Goal: Task Accomplishment & Management: Complete application form

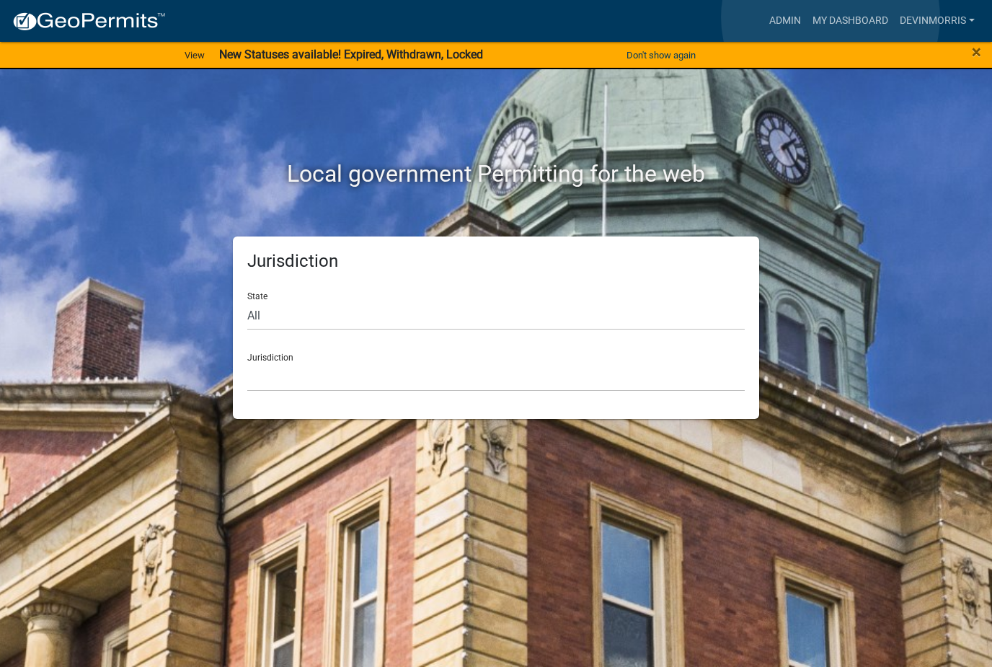
click at [832, 17] on link "My Dashboard" at bounding box center [850, 20] width 87 height 27
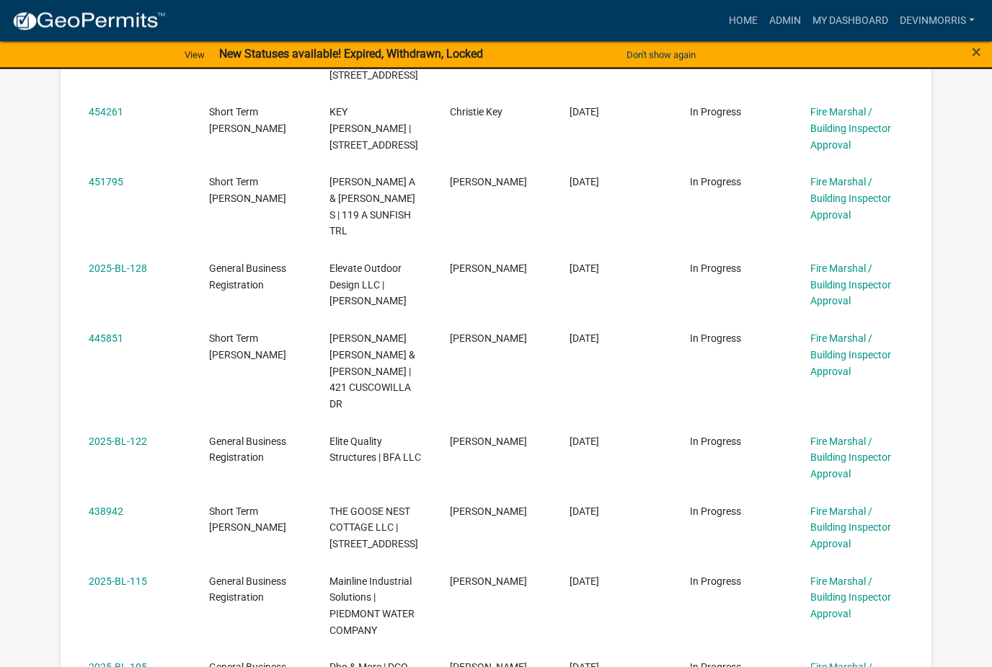
scroll to position [531, 0]
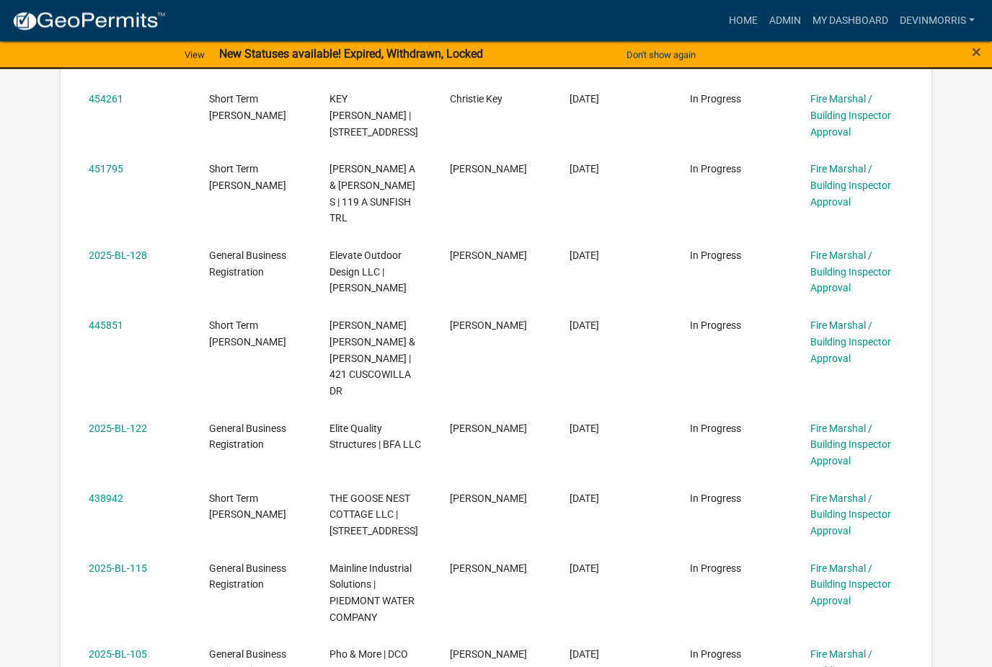
click at [126, 250] on link "2025-BL-128" at bounding box center [118, 256] width 58 height 12
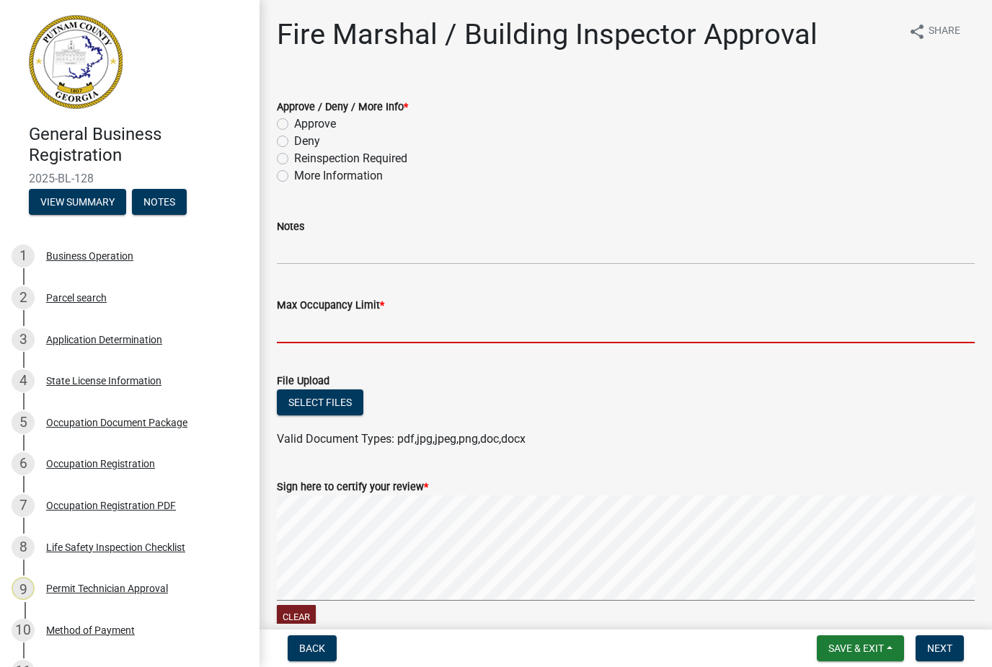
click at [405, 328] on input "Max Occupancy Limit *" at bounding box center [626, 329] width 698 height 30
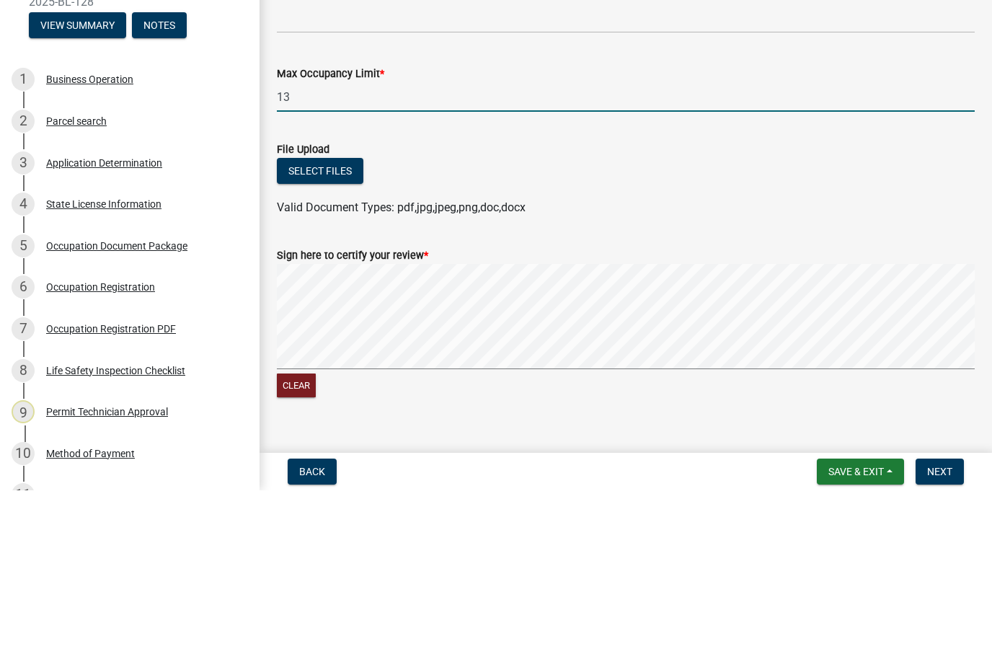
scroll to position [58, 0]
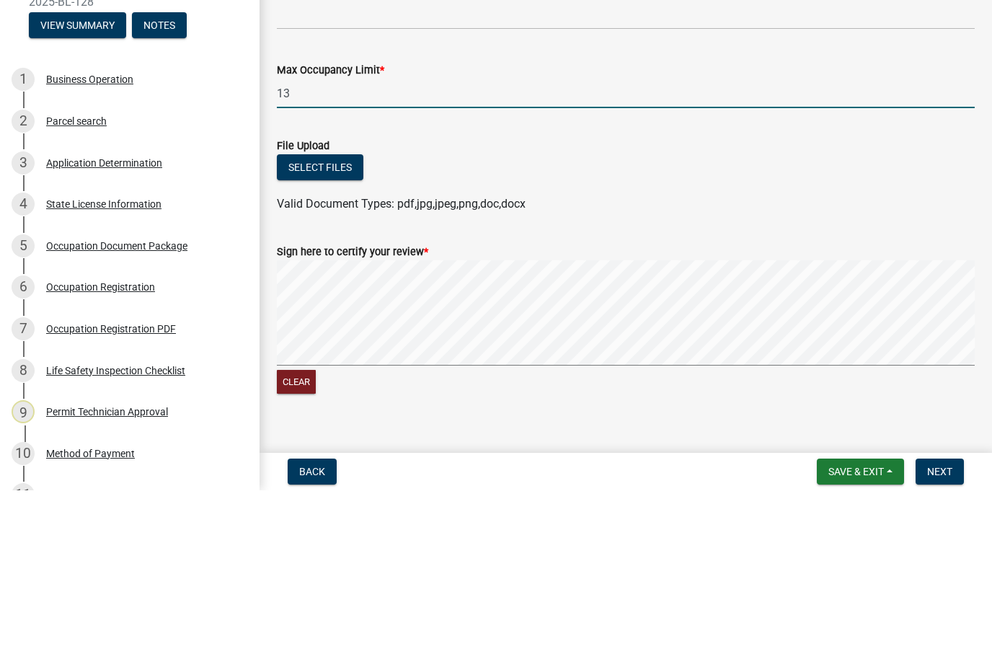
type input "13"
click at [343, 331] on button "Select files" at bounding box center [320, 344] width 87 height 26
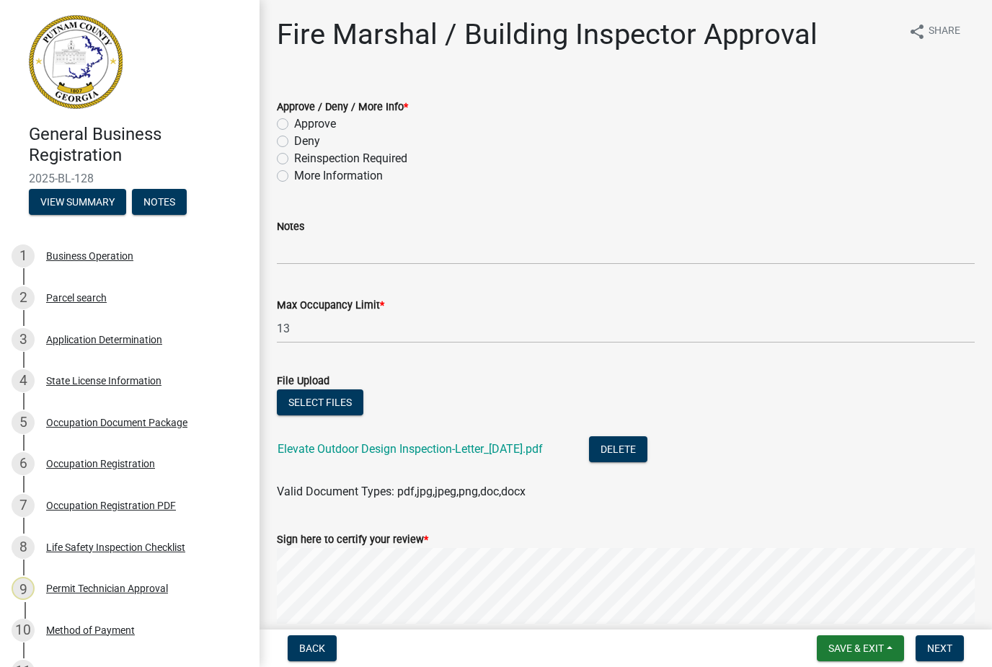
scroll to position [0, 0]
click at [290, 119] on div "Approve" at bounding box center [626, 123] width 698 height 17
click at [294, 121] on label "Approve" at bounding box center [315, 123] width 42 height 17
click at [294, 121] on input "Approve" at bounding box center [298, 119] width 9 height 9
radio input "true"
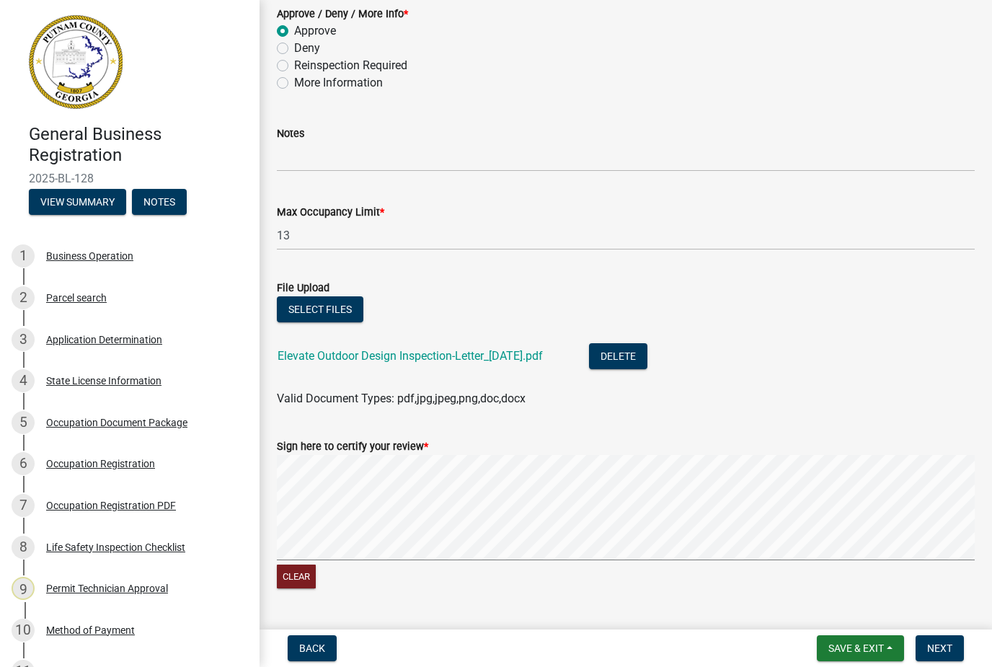
scroll to position [130, 0]
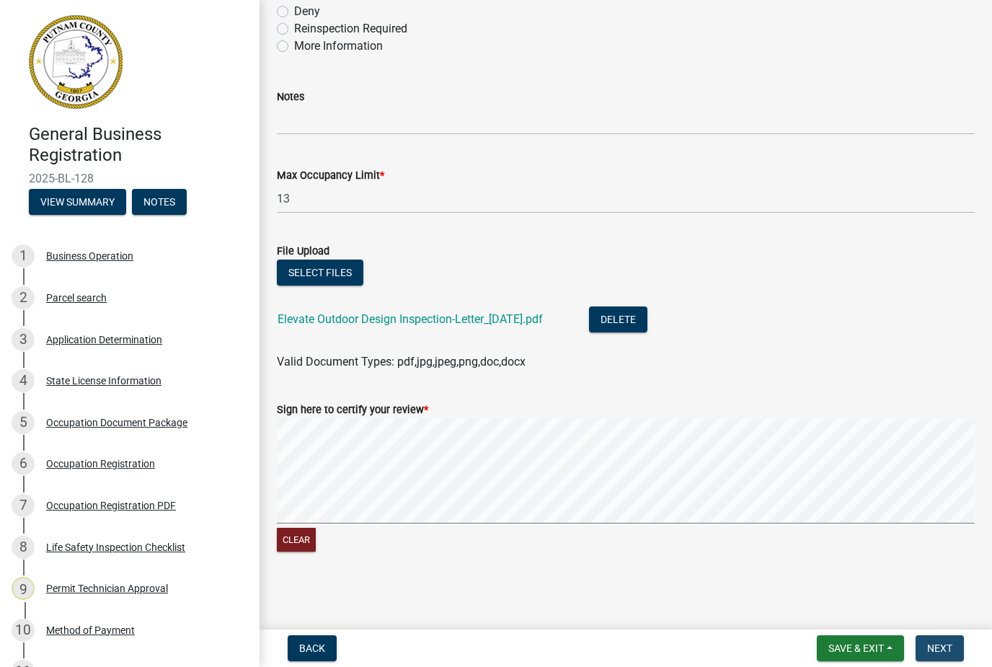
click at [946, 644] on span "Next" at bounding box center [940, 649] width 25 height 12
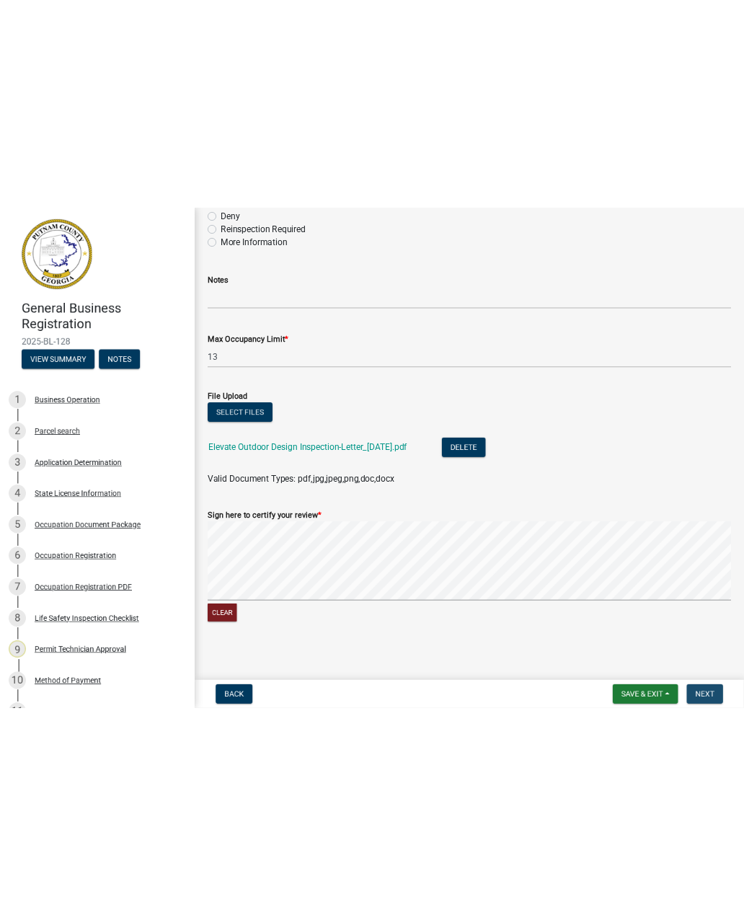
scroll to position [0, 0]
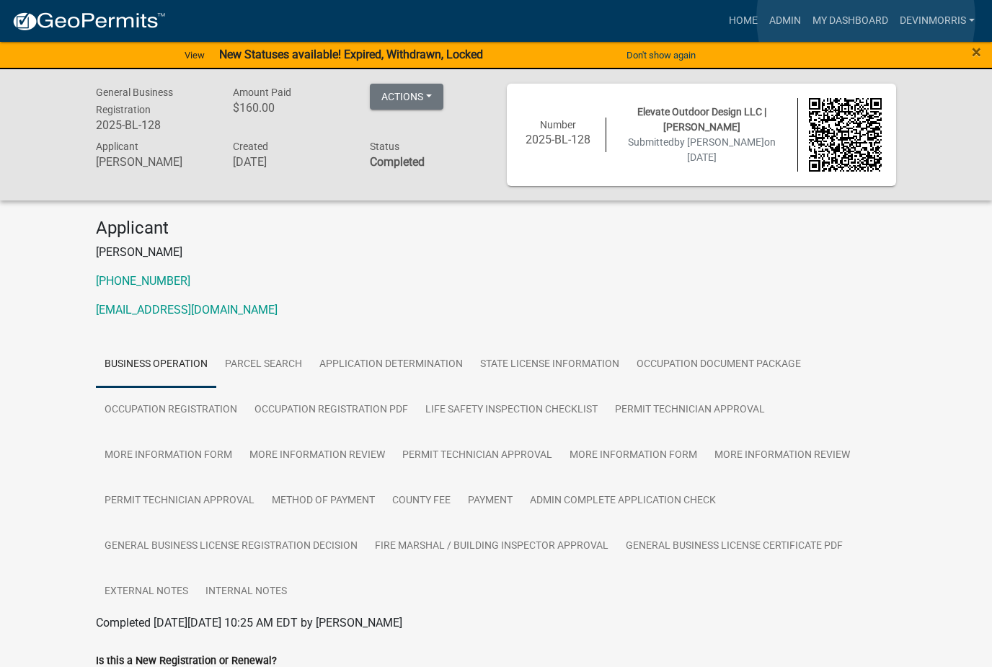
click at [866, 18] on link "My Dashboard" at bounding box center [850, 20] width 87 height 27
